Goal: Task Accomplishment & Management: Use online tool/utility

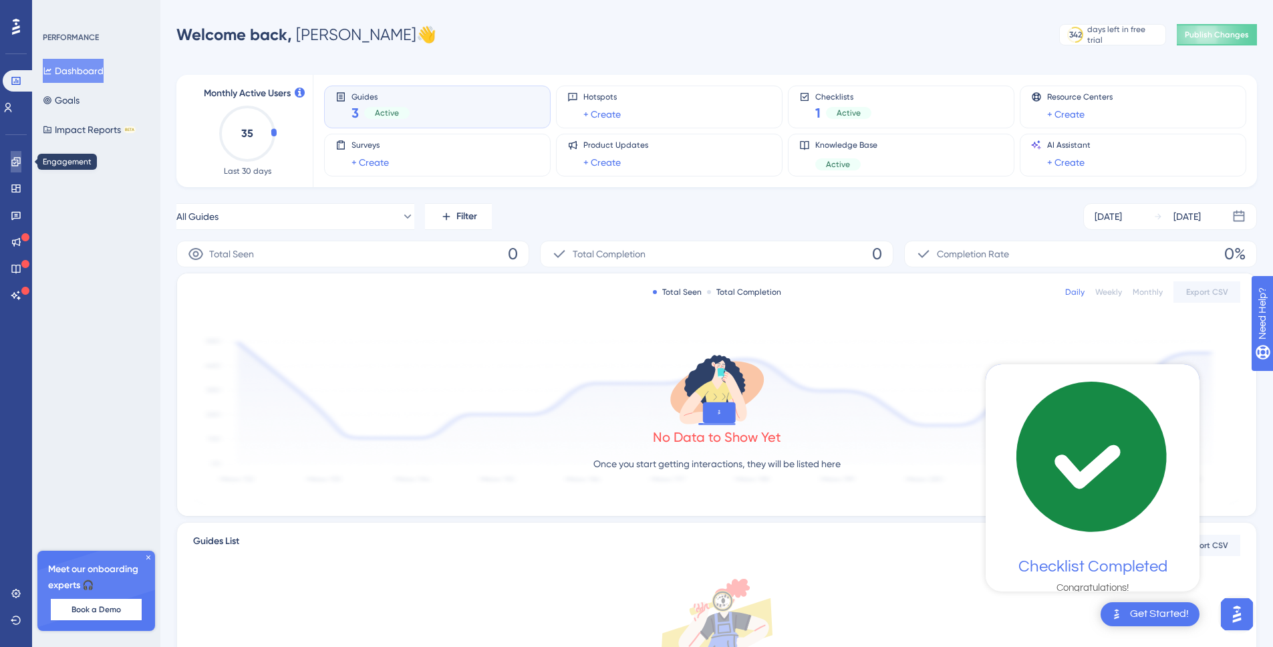
click at [21, 164] on icon at bounding box center [16, 161] width 11 height 11
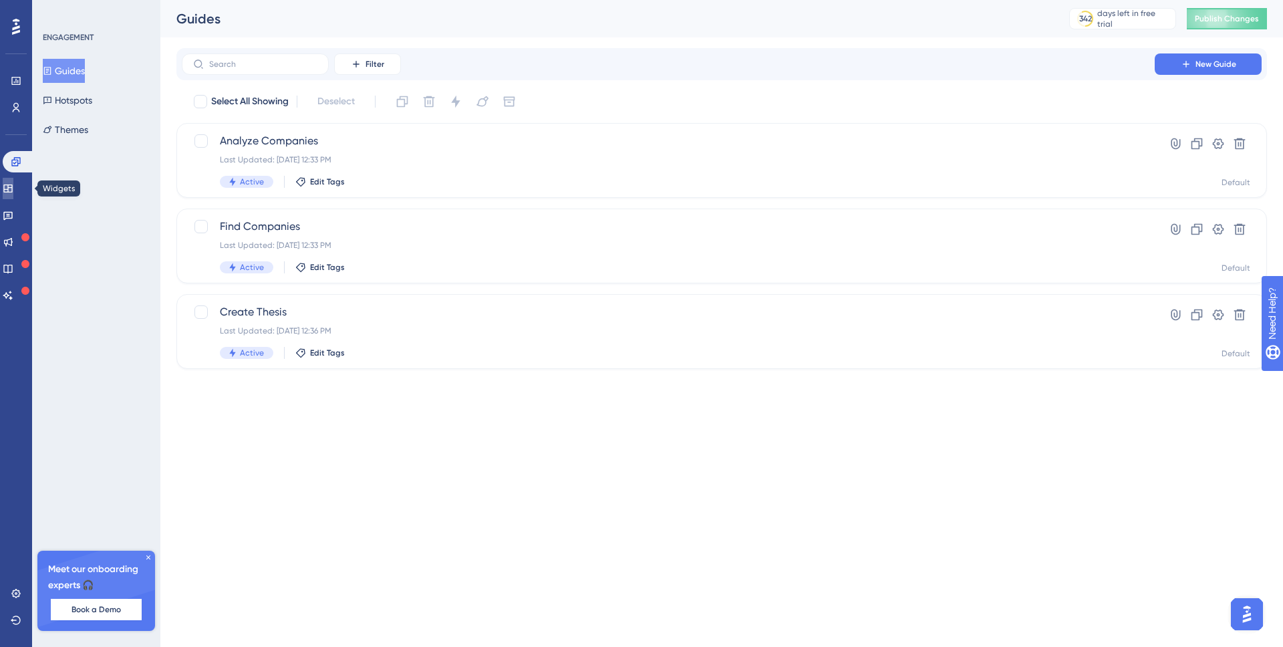
click at [13, 192] on icon at bounding box center [8, 188] width 11 height 11
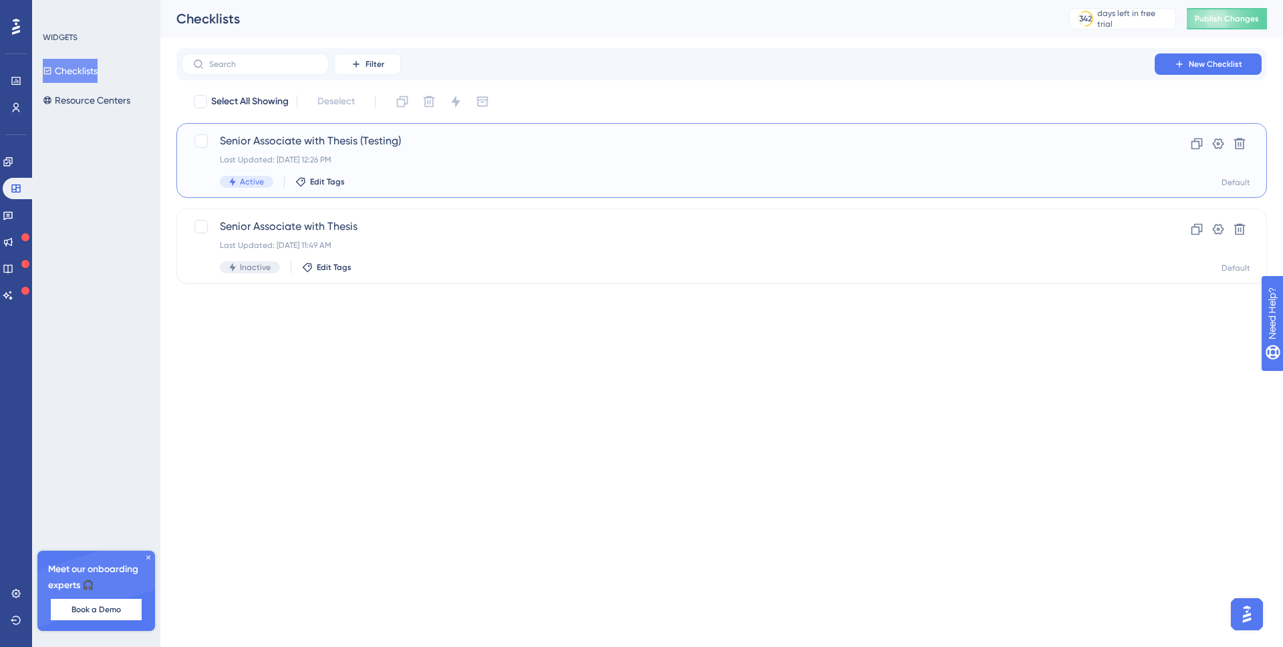
click at [259, 138] on span "Senior Associate with Thesis (Testing)" at bounding box center [668, 141] width 897 height 16
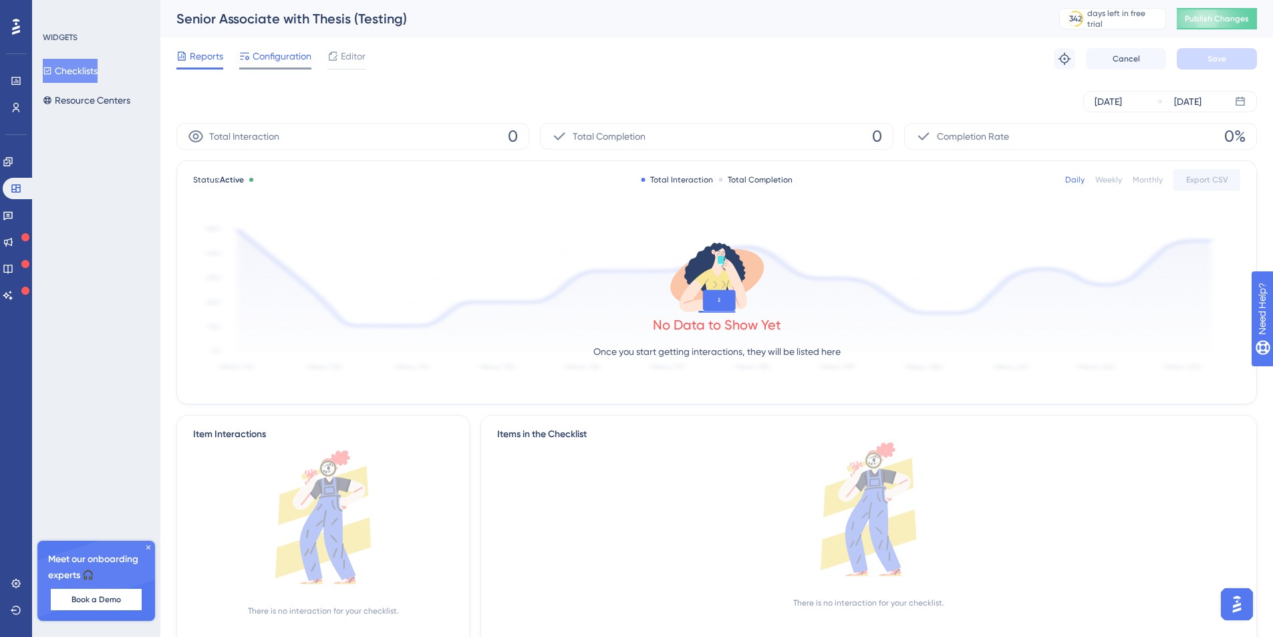
click at [279, 56] on span "Configuration" at bounding box center [282, 56] width 59 height 16
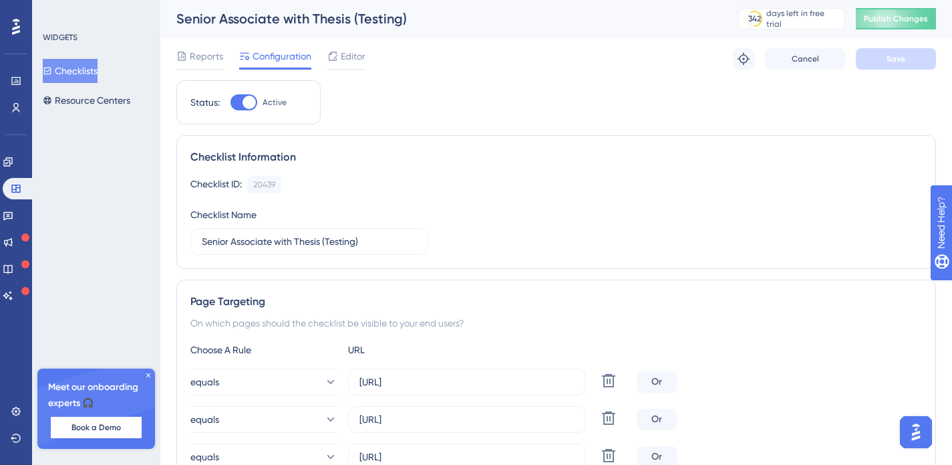
click at [147, 374] on icon at bounding box center [148, 375] width 8 height 8
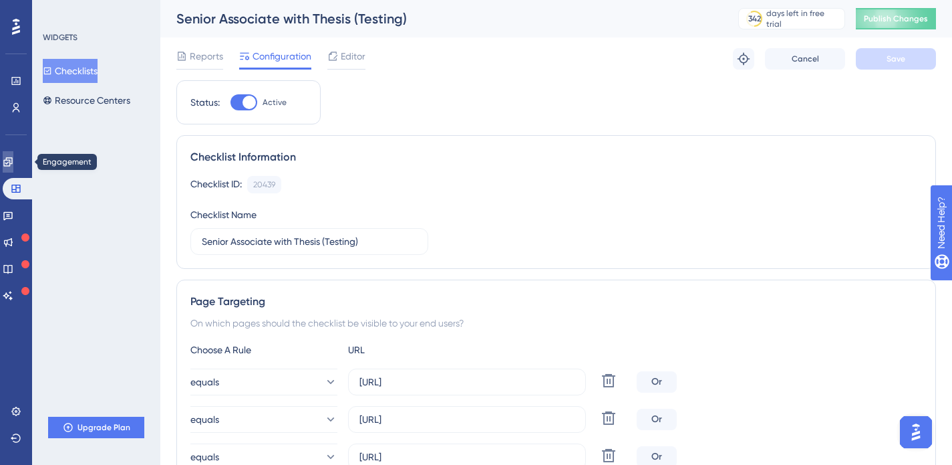
click at [13, 158] on icon at bounding box center [8, 161] width 11 height 11
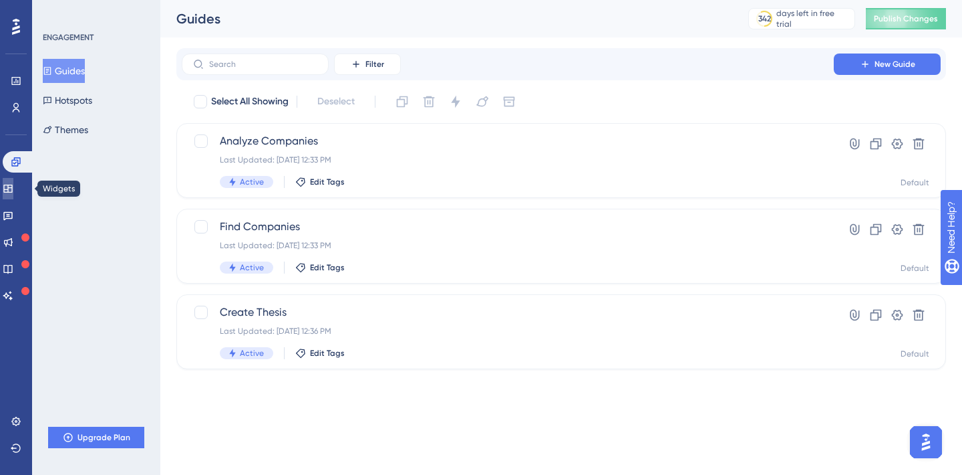
click at [12, 184] on icon at bounding box center [7, 188] width 9 height 8
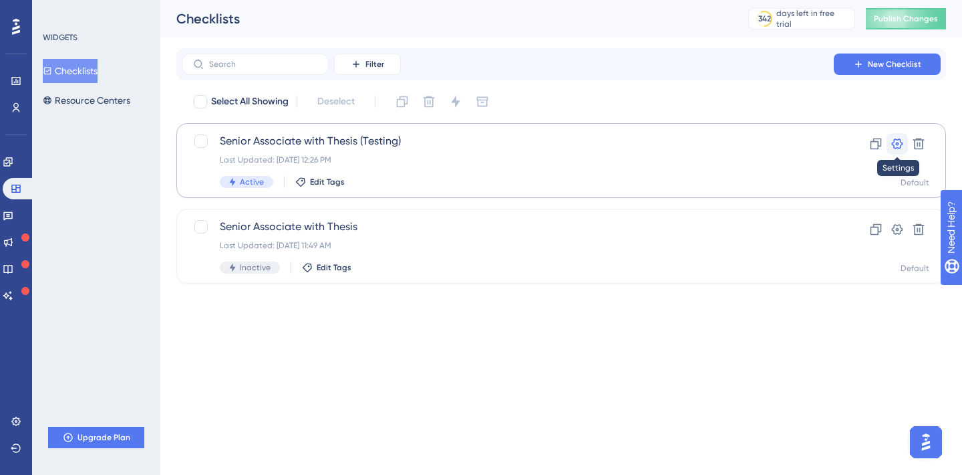
click at [900, 144] on icon at bounding box center [897, 143] width 13 height 13
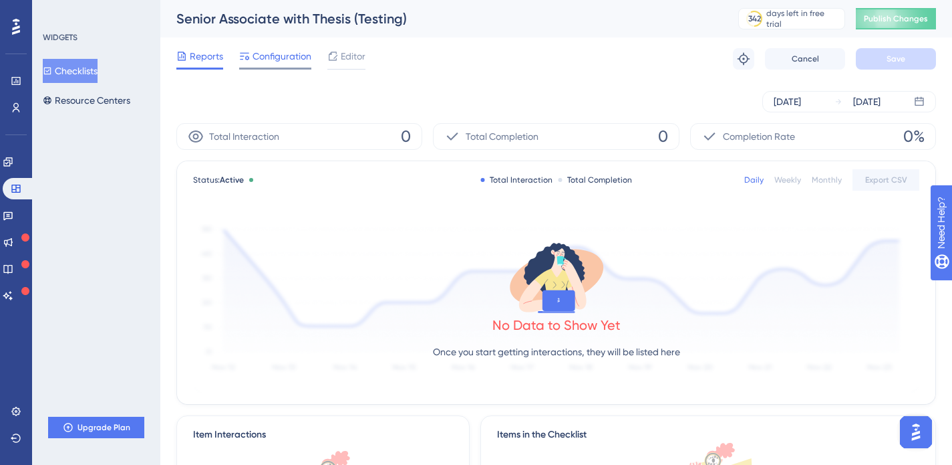
click at [263, 61] on span "Configuration" at bounding box center [282, 56] width 59 height 16
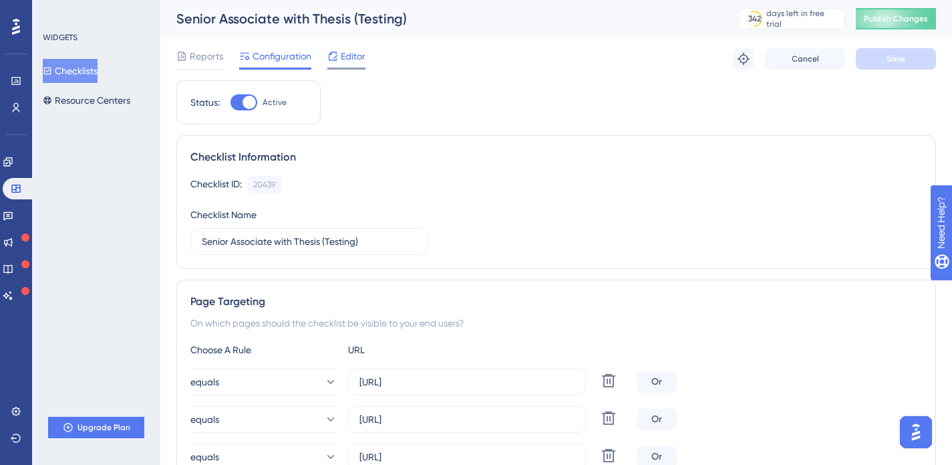
click at [362, 54] on span "Editor" at bounding box center [353, 56] width 25 height 16
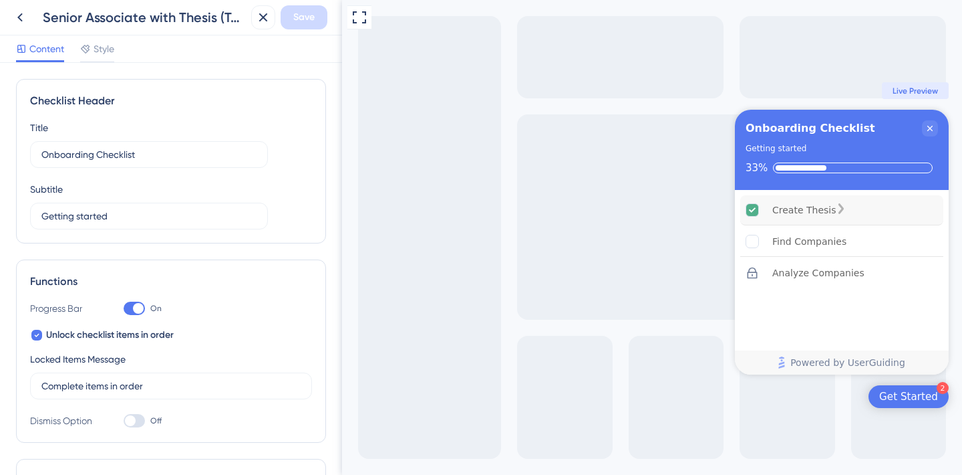
click at [870, 211] on div "Create Thesis" at bounding box center [842, 210] width 203 height 30
click at [847, 211] on div "Create Thesis is complete." at bounding box center [841, 209] width 11 height 13
